Goal: Find specific page/section

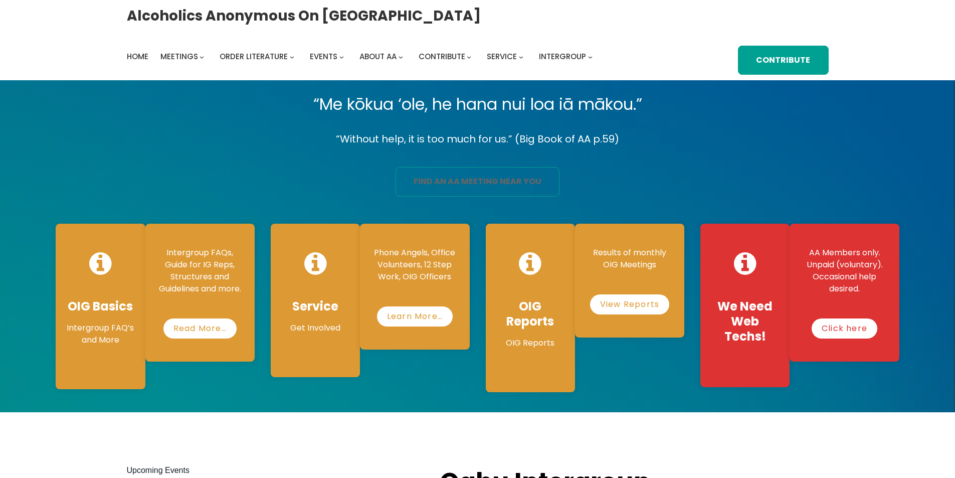
click at [500, 184] on link "find an aa meeting near you" at bounding box center [478, 182] width 164 height 30
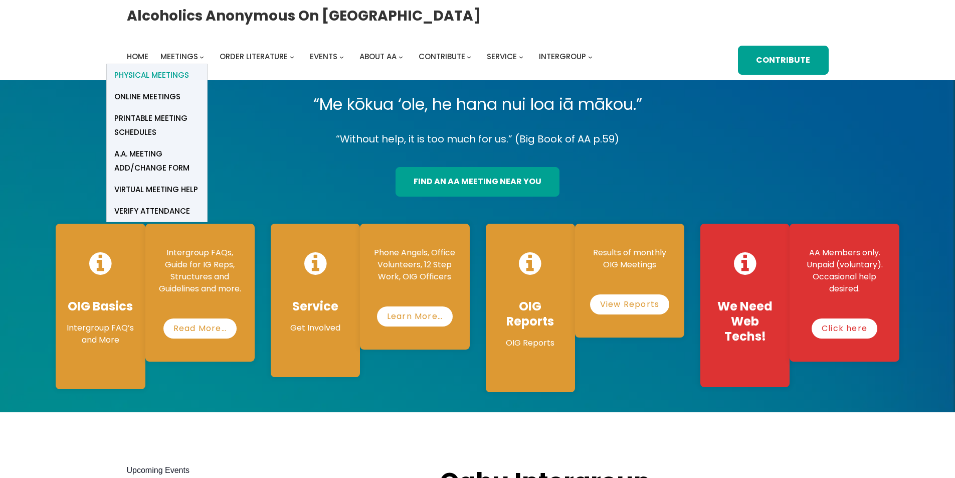
click at [189, 68] on span "Physical Meetings" at bounding box center [151, 75] width 75 height 14
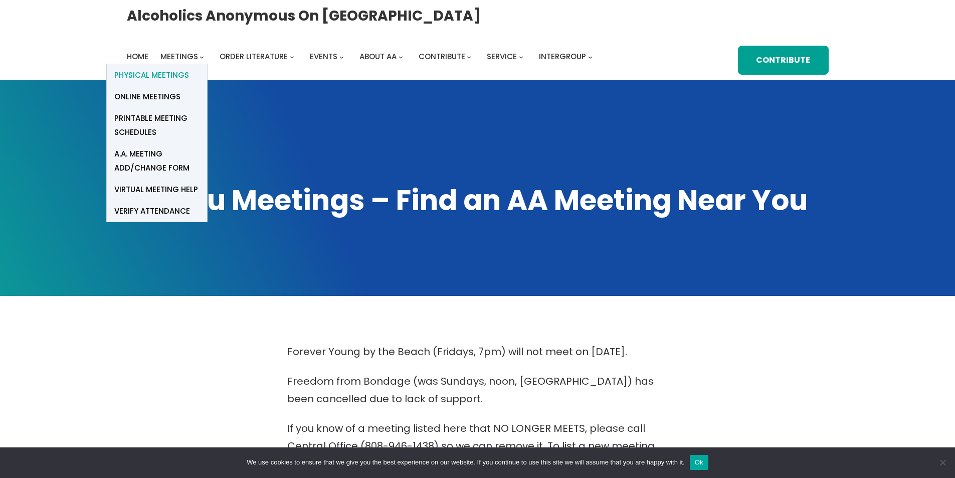
click at [167, 78] on span "Physical Meetings" at bounding box center [151, 75] width 75 height 14
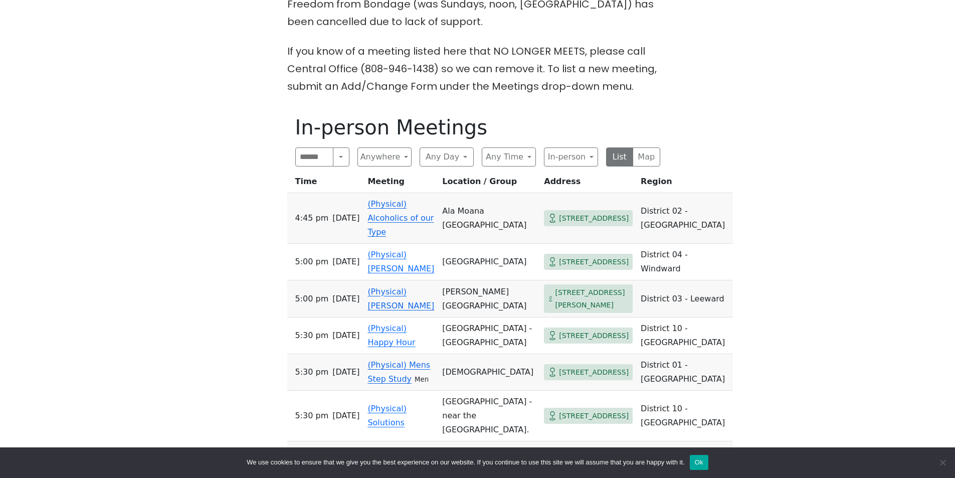
scroll to position [351, 0]
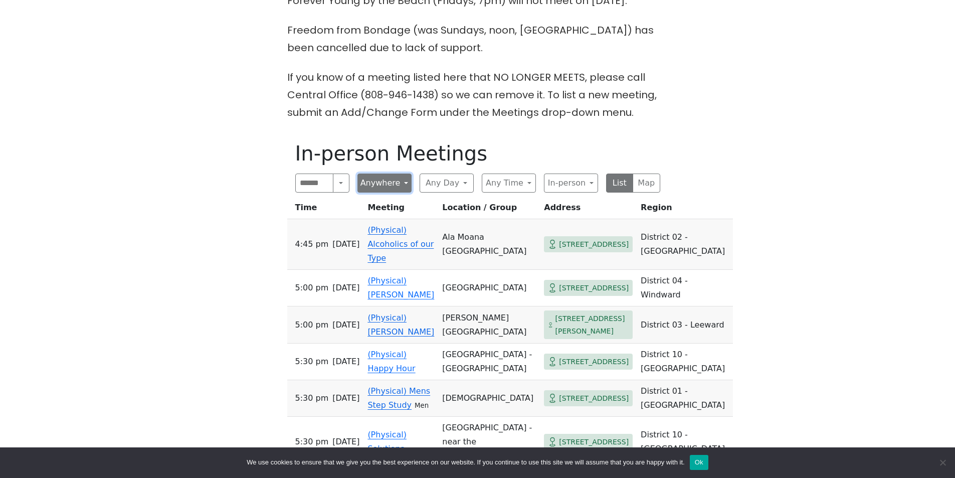
click at [390, 190] on button "Anywhere" at bounding box center [384, 182] width 54 height 19
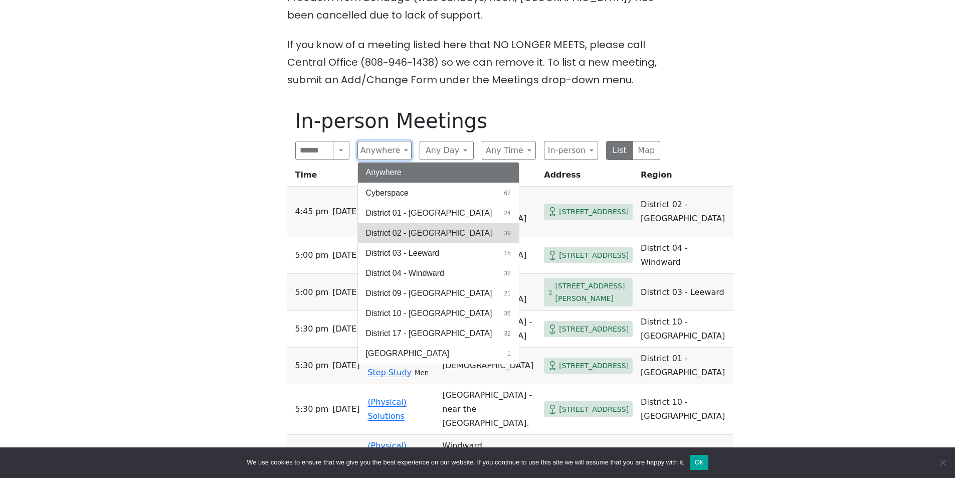
scroll to position [401, 0]
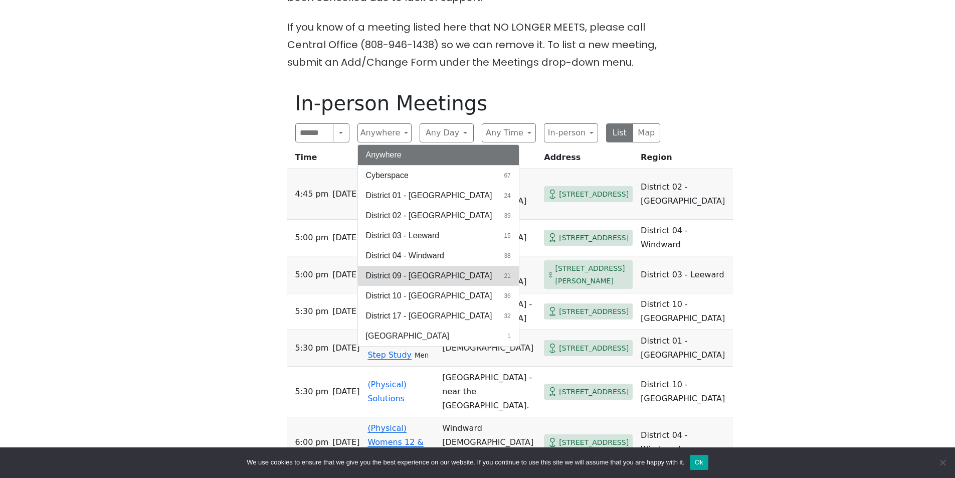
click at [451, 273] on span "District 09 - [GEOGRAPHIC_DATA]" at bounding box center [429, 276] width 126 height 12
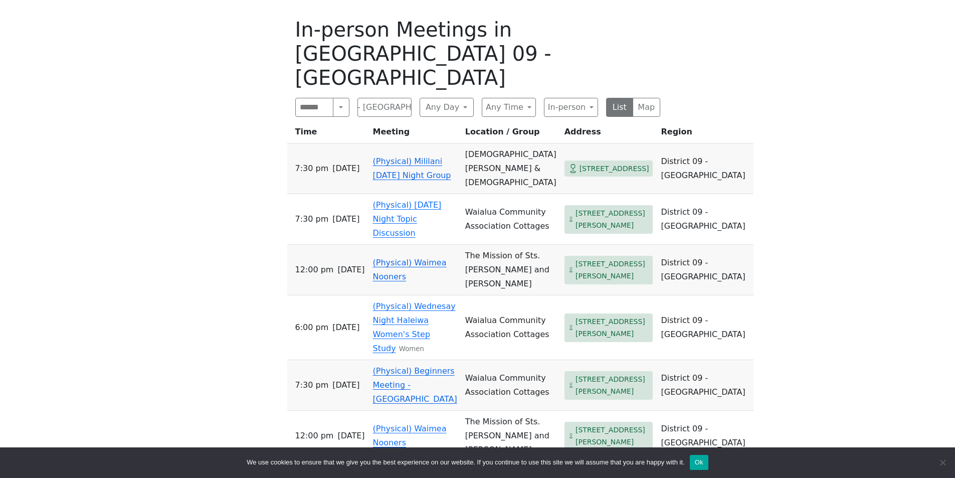
scroll to position [501, 0]
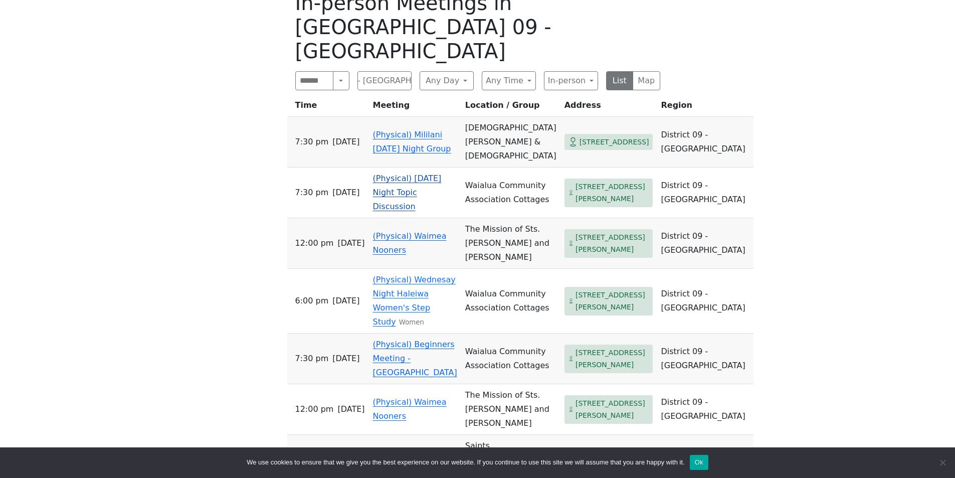
click at [491, 174] on td "Waialua Community Association Cottages" at bounding box center [510, 192] width 99 height 51
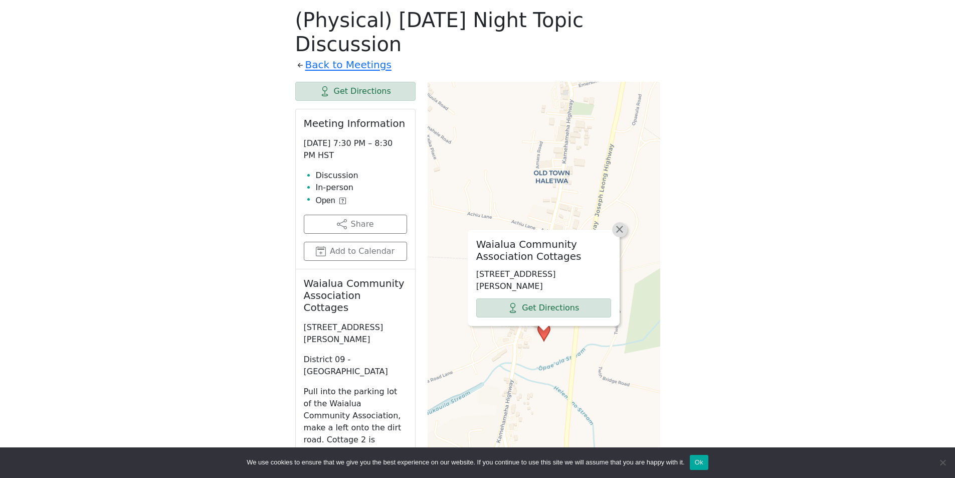
click at [621, 223] on span "×" at bounding box center [620, 229] width 10 height 12
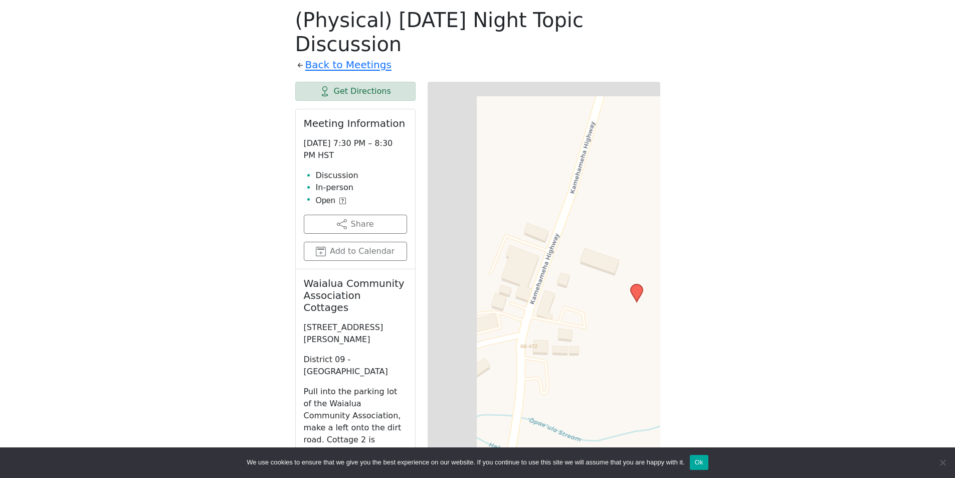
drag, startPoint x: 534, startPoint y: 296, endPoint x: 596, endPoint y: 336, distance: 73.3
click at [596, 336] on div "Leaflet | © OpenStreetMap contributors © CARTO" at bounding box center [544, 332] width 233 height 501
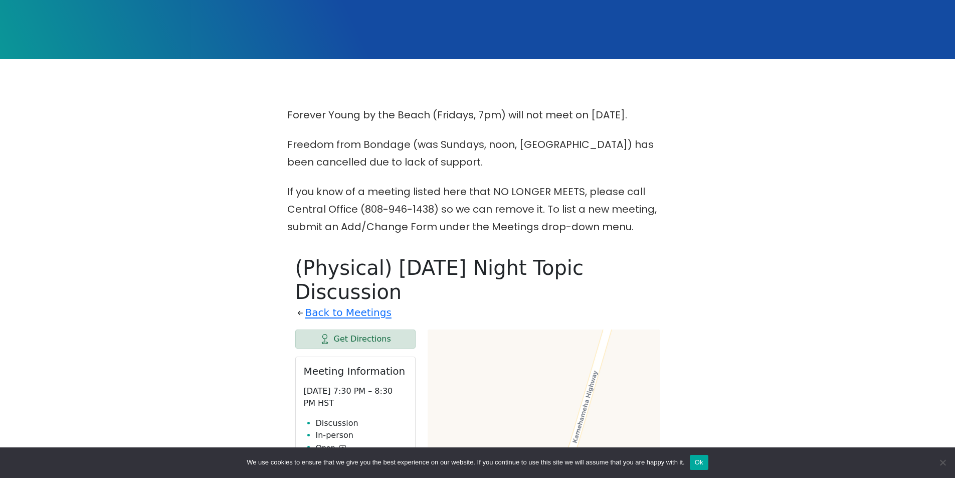
scroll to position [234, 0]
